Goal: Task Accomplishment & Management: Complete application form

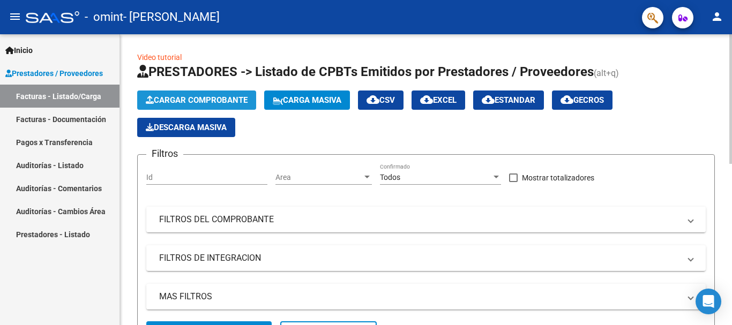
click at [179, 103] on span "Cargar Comprobante" at bounding box center [197, 100] width 102 height 10
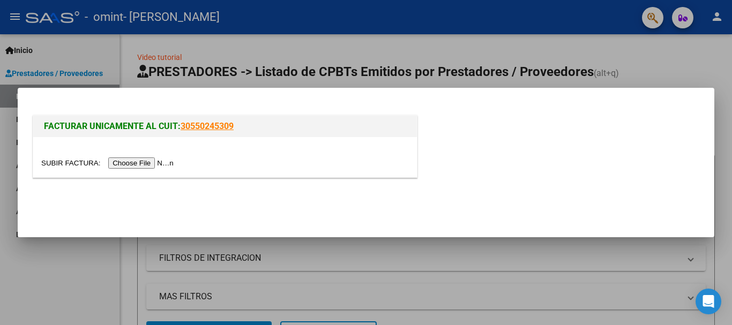
click at [161, 161] on input "file" at bounding box center [109, 162] width 136 height 11
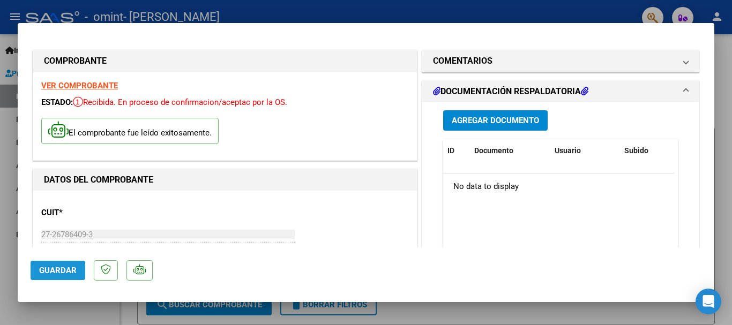
click at [59, 272] on span "Guardar" at bounding box center [57, 271] width 37 height 10
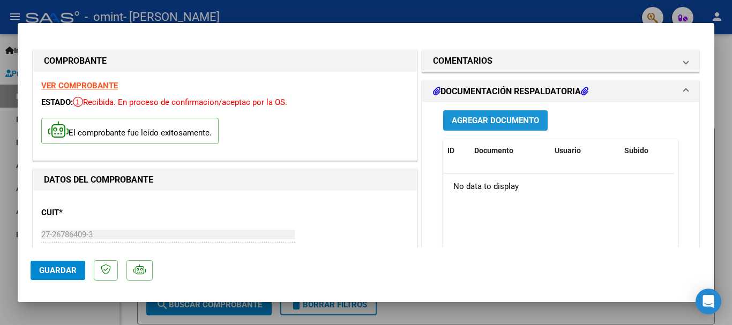
click at [488, 128] on button "Agregar Documento" at bounding box center [495, 120] width 104 height 20
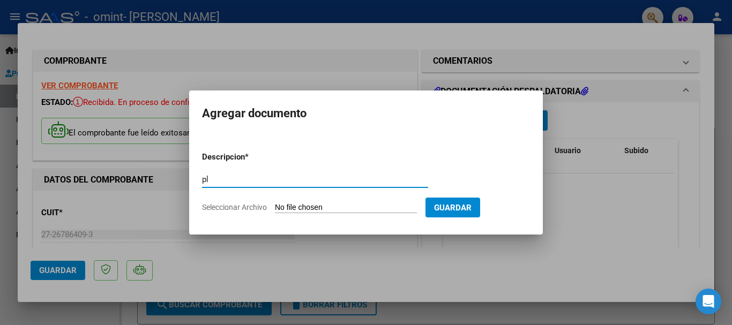
type input "p"
type input "PLANILLA DE ASISTENCIA"
click at [354, 204] on input "Seleccionar Archivo" at bounding box center [346, 208] width 142 height 10
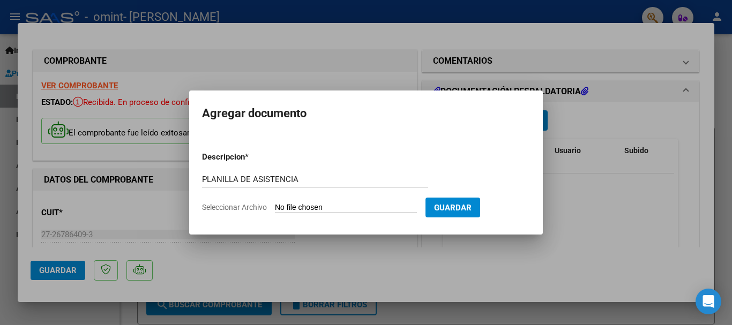
type input "C:\fakepath\PLANILLA DE ASISTENCIA [PERSON_NAME] [DATE].jpg"
click at [266, 56] on div "COMPROBANTE VER COMPROBANTE ESTADO: Recibida. En proceso de confirmacion/acepta…" at bounding box center [366, 162] width 732 height 325
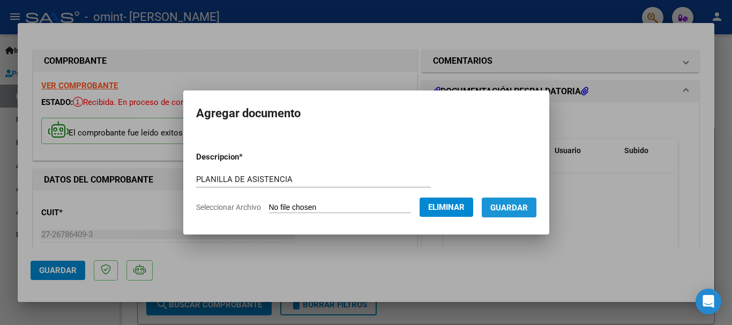
click at [515, 204] on span "Guardar" at bounding box center [508, 208] width 37 height 10
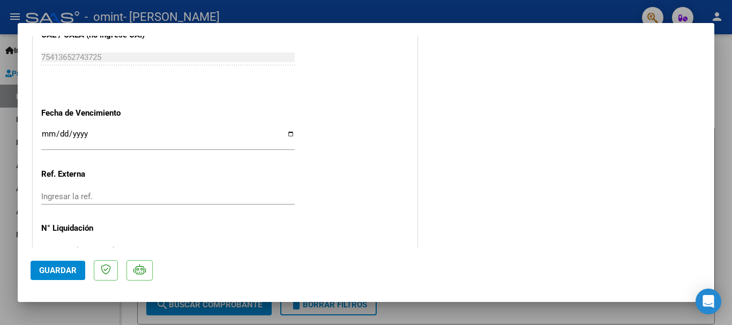
scroll to position [644, 0]
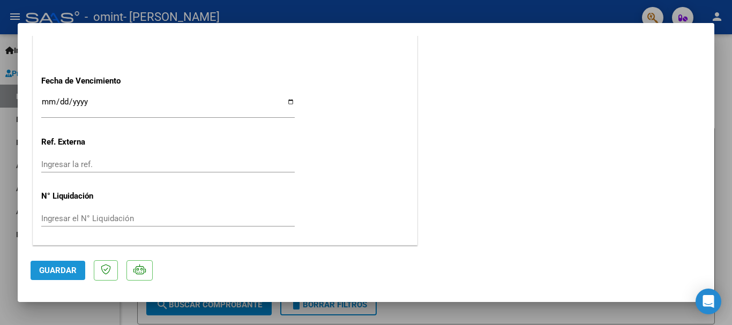
click at [64, 273] on span "Guardar" at bounding box center [57, 271] width 37 height 10
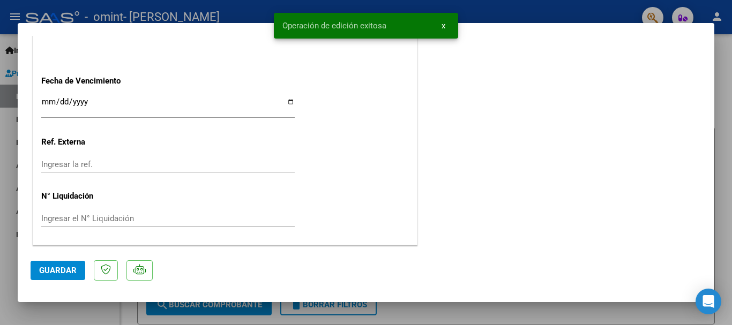
click at [129, 312] on div at bounding box center [366, 162] width 732 height 325
type input "$ 0,00"
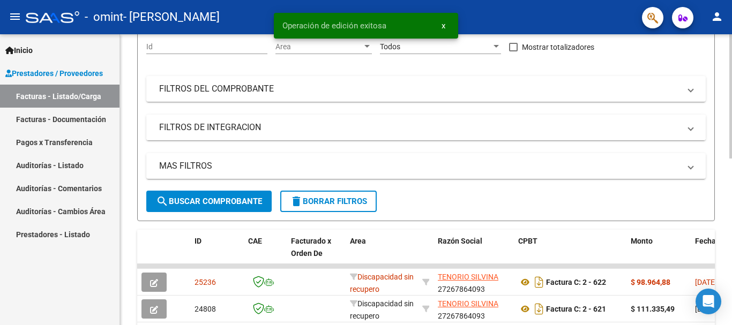
scroll to position [130, 0]
click at [250, 199] on span "search Buscar Comprobante" at bounding box center [209, 202] width 106 height 10
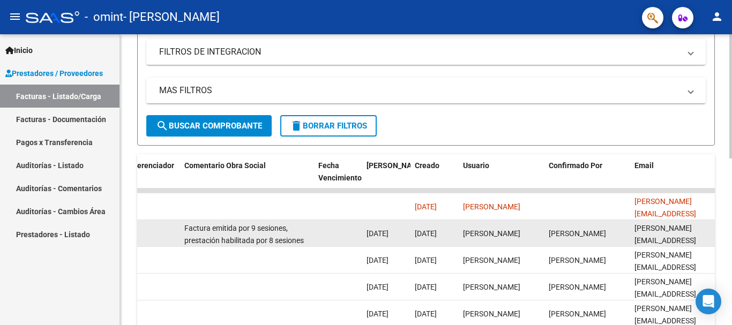
scroll to position [0, 1681]
